Goal: Transaction & Acquisition: Purchase product/service

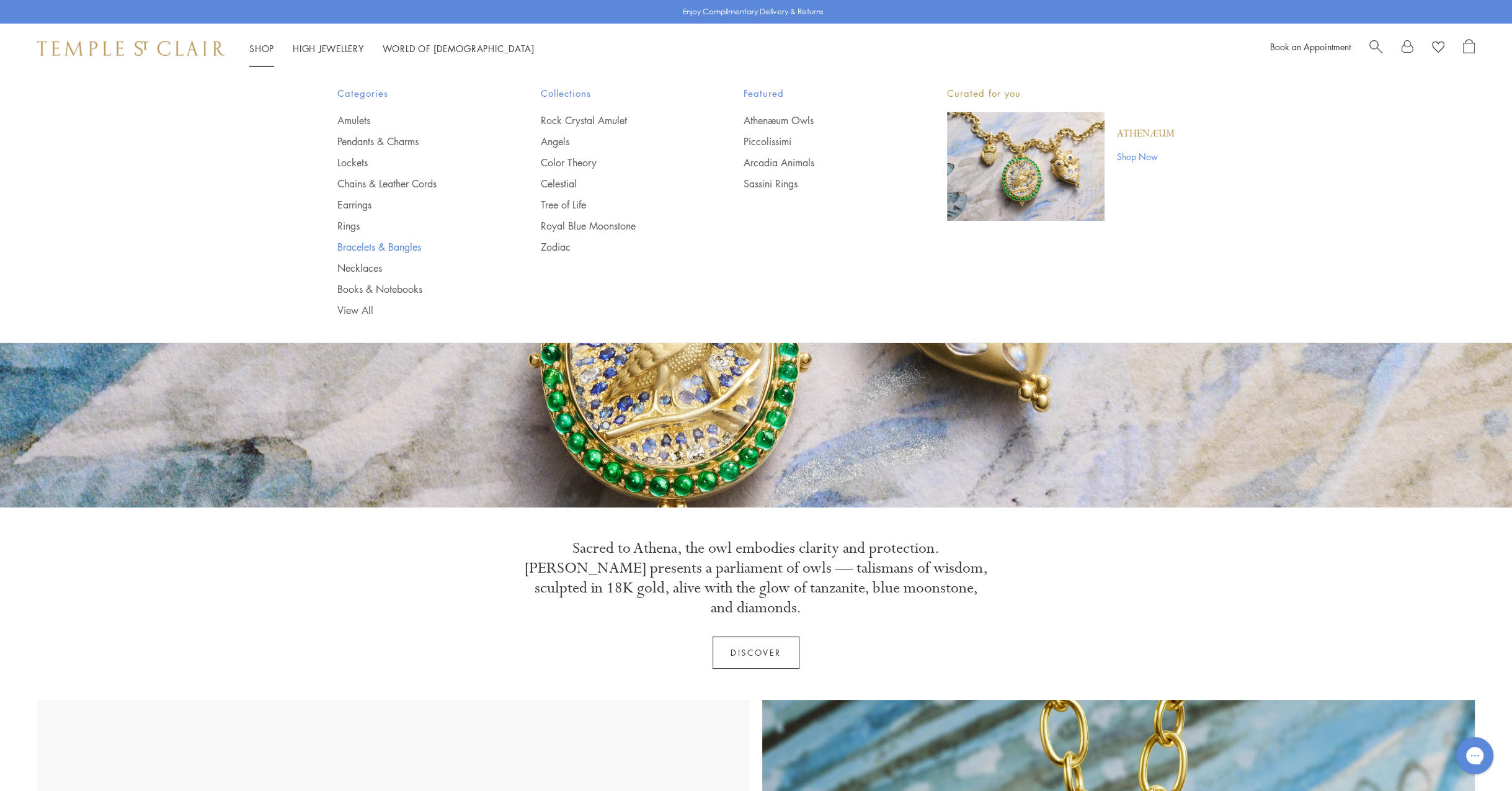
click at [352, 247] on link "Bracelets & Bangles" at bounding box center [415, 247] width 154 height 14
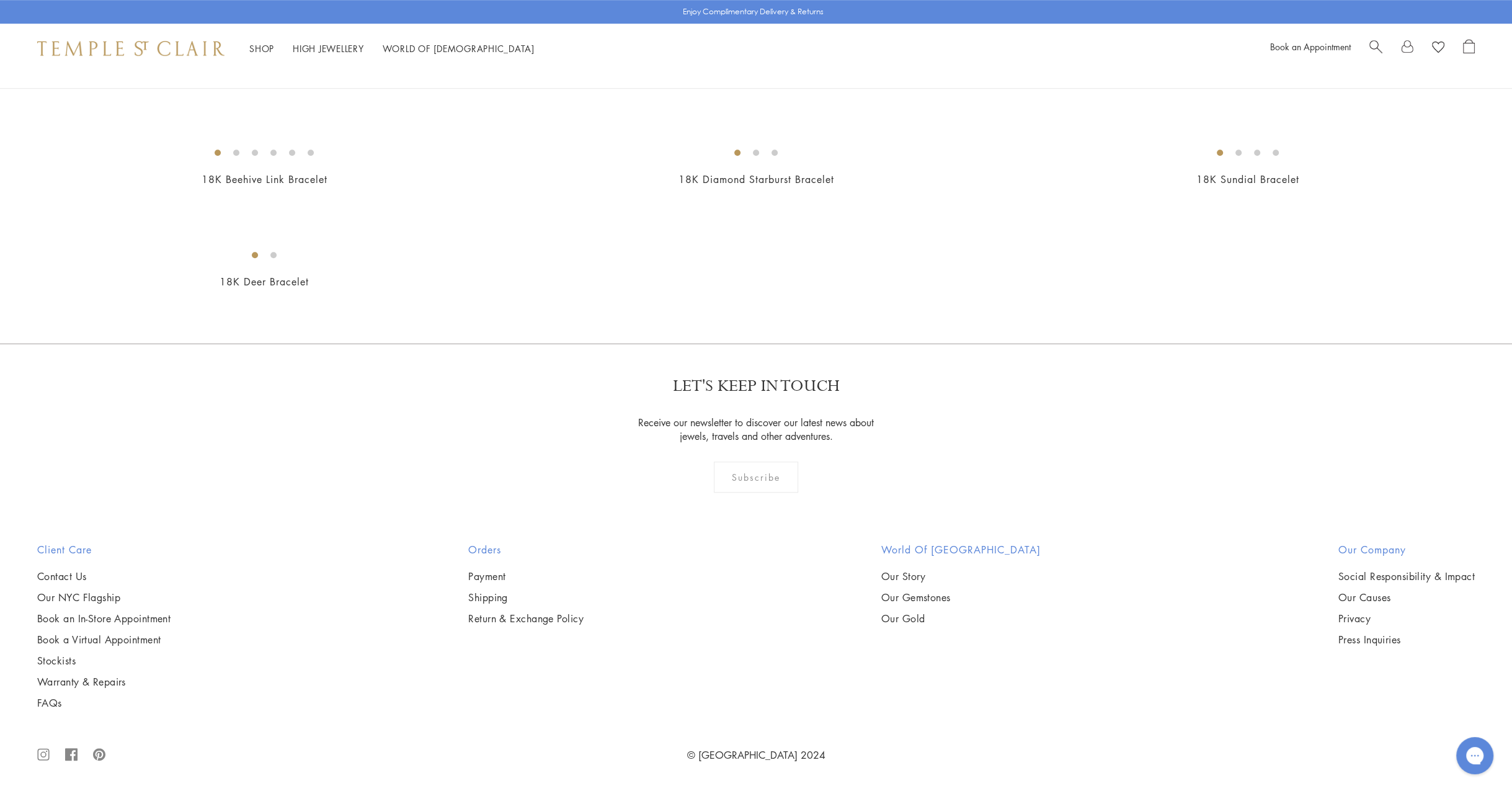
scroll to position [5020, 0]
click at [0, 0] on img at bounding box center [0, 0] width 0 height 0
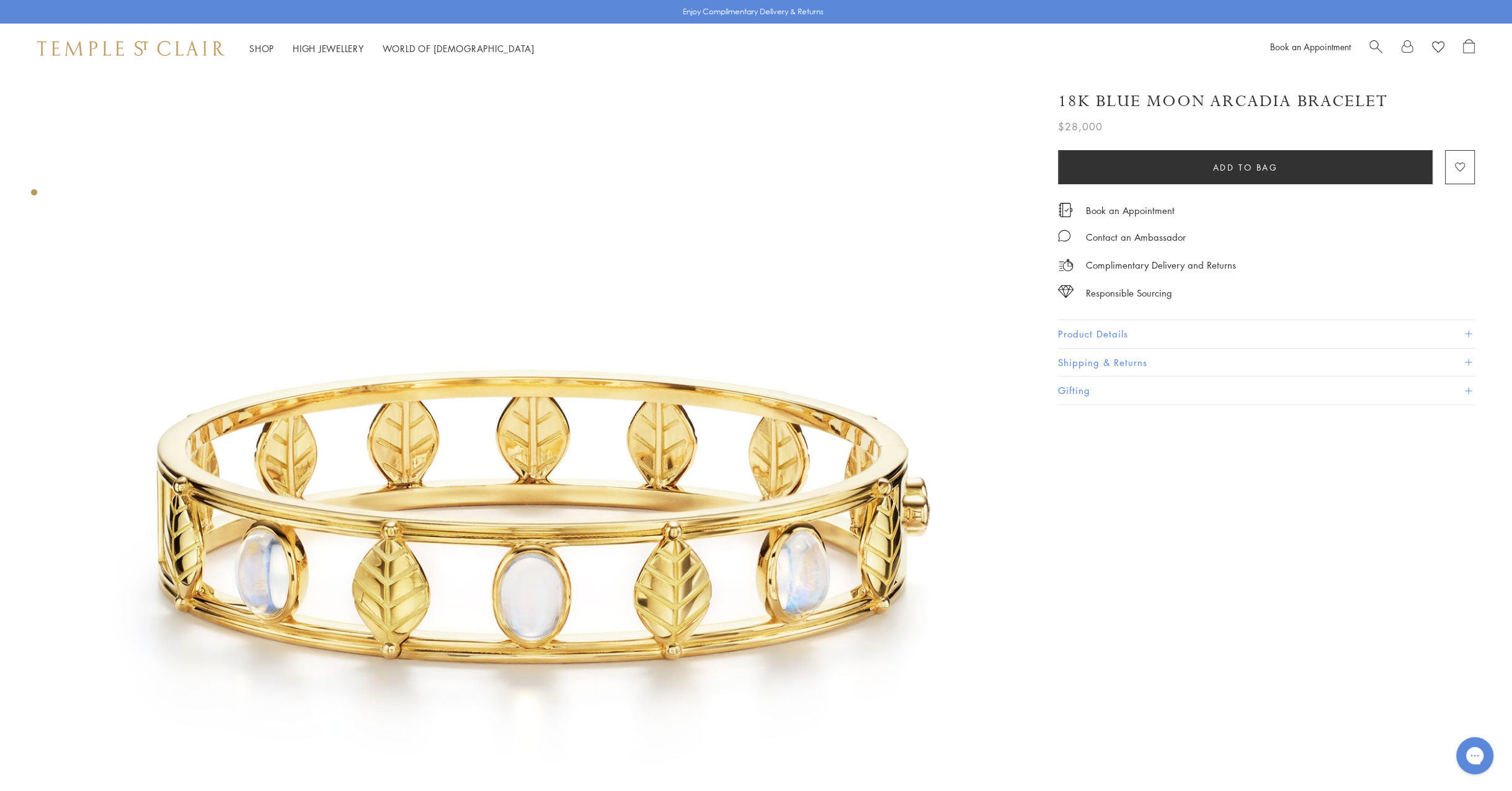
click at [1096, 327] on button "Product Details" at bounding box center [1266, 334] width 417 height 28
